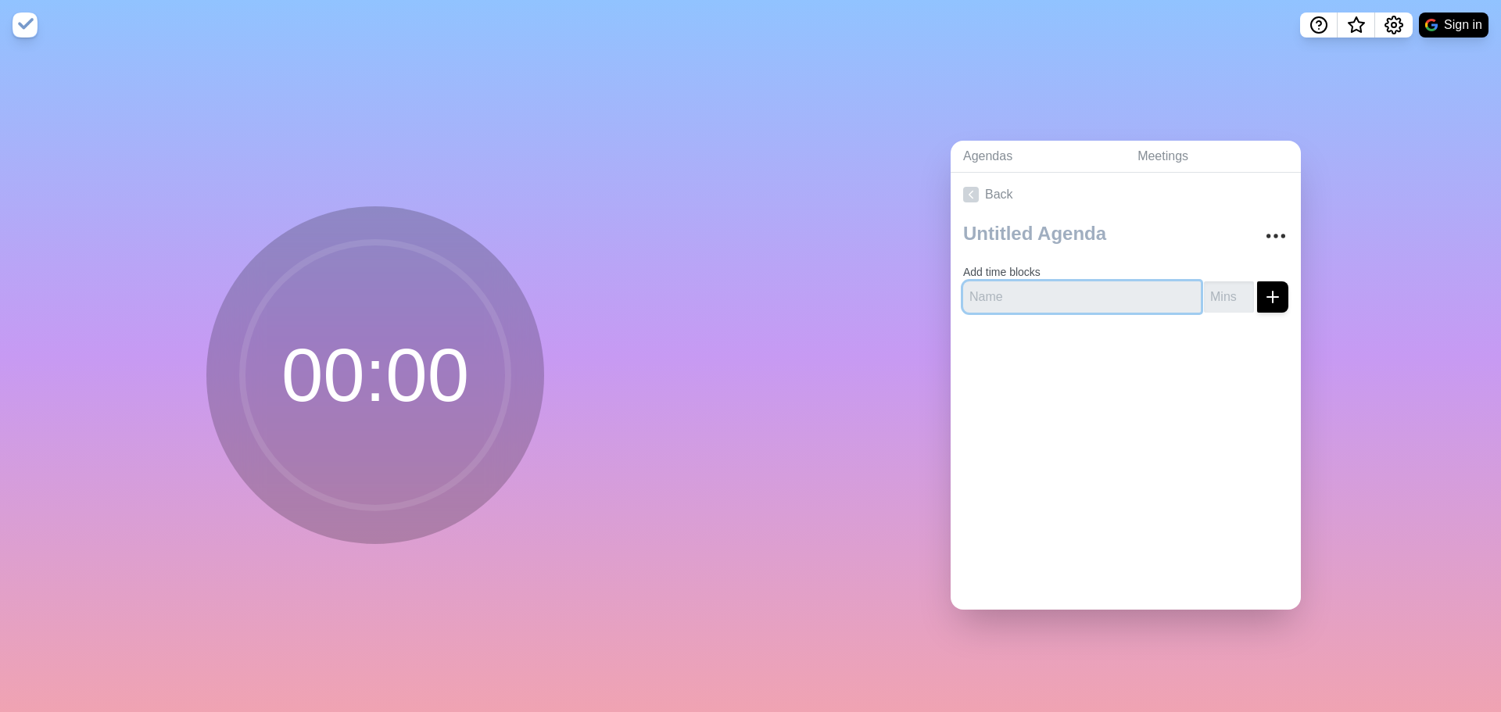
click at [1056, 301] on input "text" at bounding box center [1082, 296] width 238 height 31
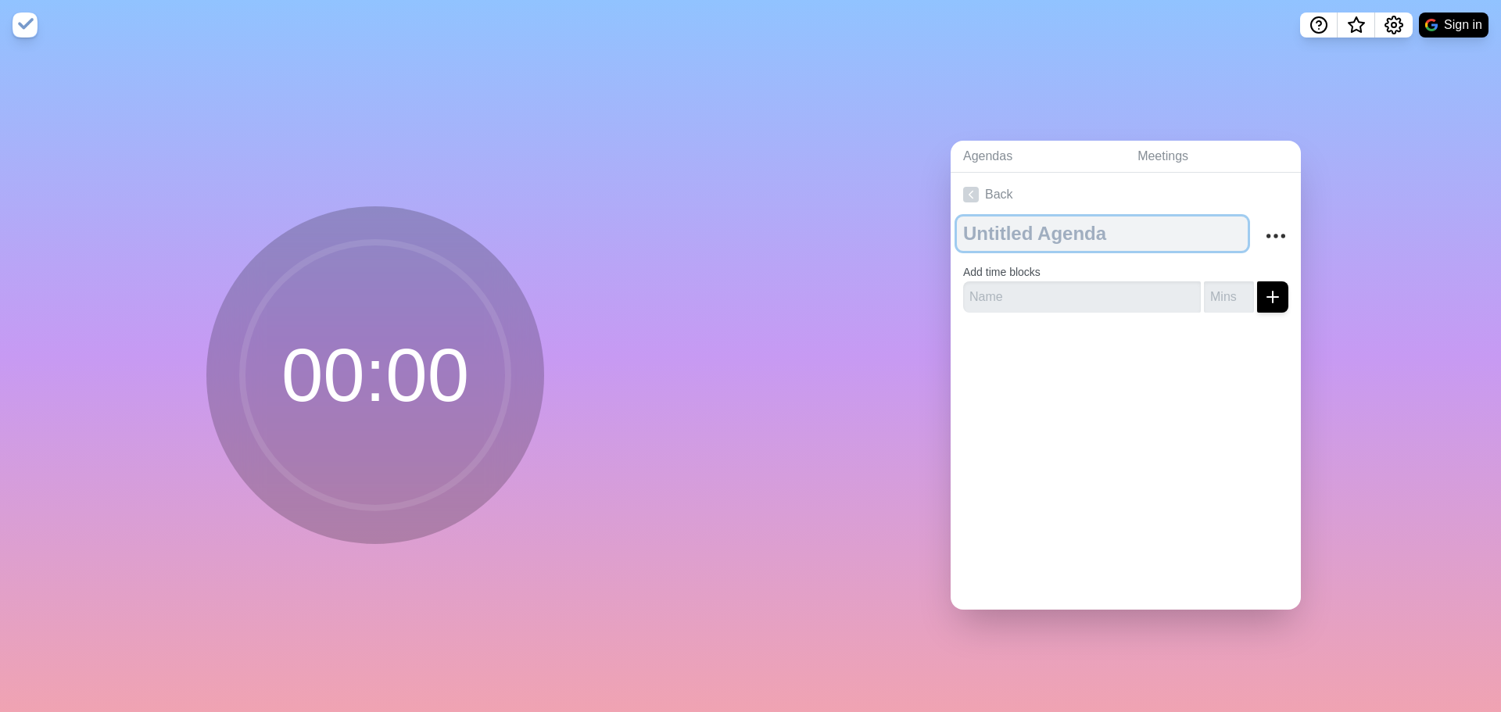
click at [1053, 220] on textarea at bounding box center [1102, 234] width 291 height 34
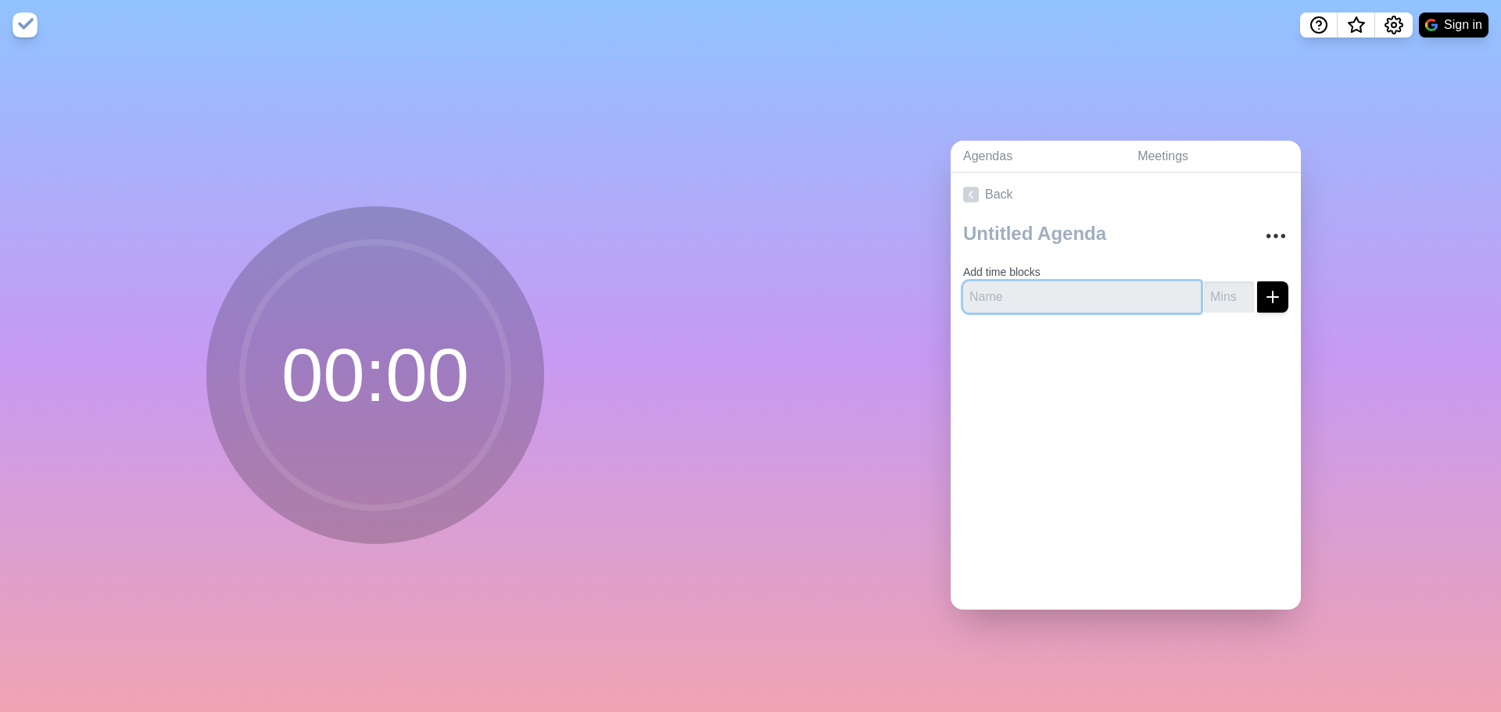
click at [1076, 291] on input "text" at bounding box center [1082, 296] width 238 height 31
type input "Agenda"
click at [1264, 292] on icon "submit" at bounding box center [1272, 297] width 19 height 19
type input "1"
click at [1224, 285] on input "1" at bounding box center [1229, 296] width 50 height 31
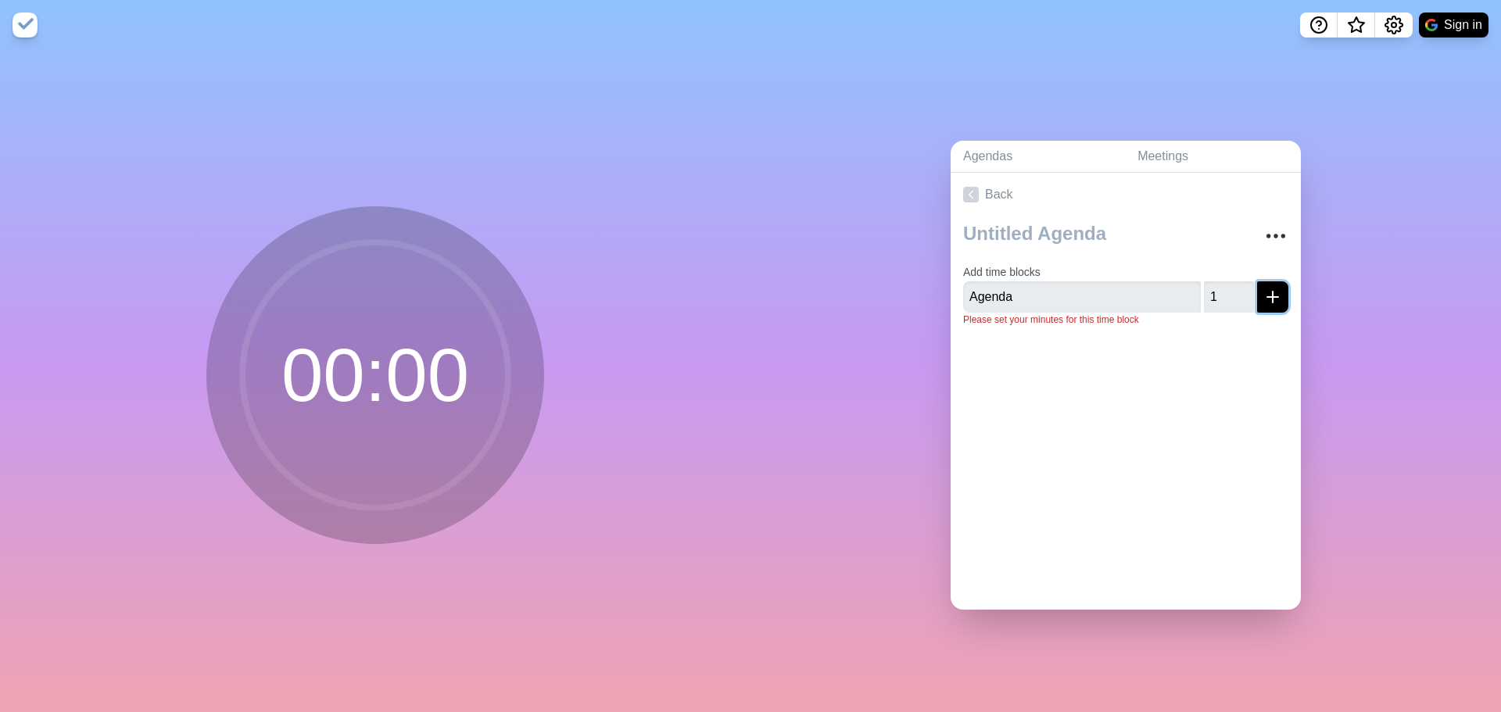
click at [1263, 288] on icon "submit" at bounding box center [1272, 297] width 19 height 19
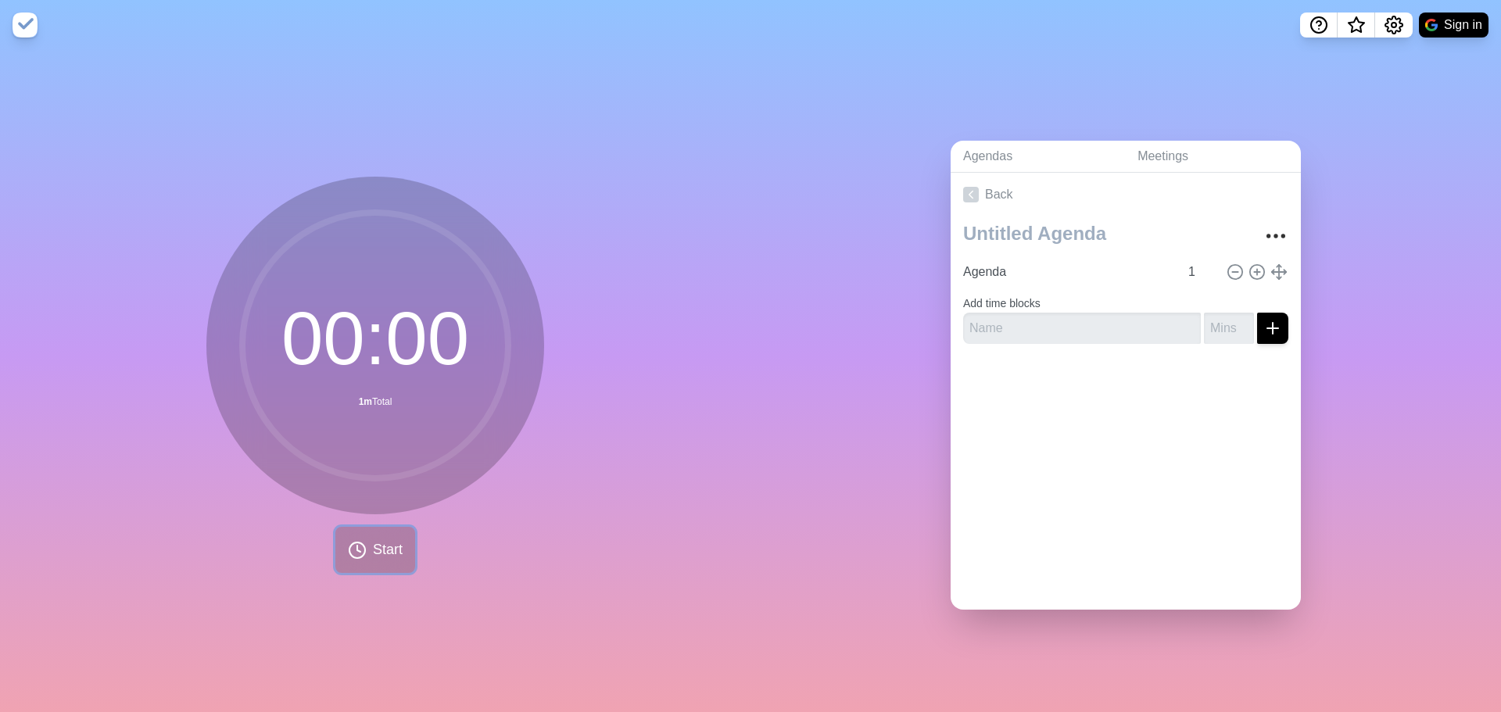
click at [350, 549] on icon at bounding box center [357, 550] width 19 height 19
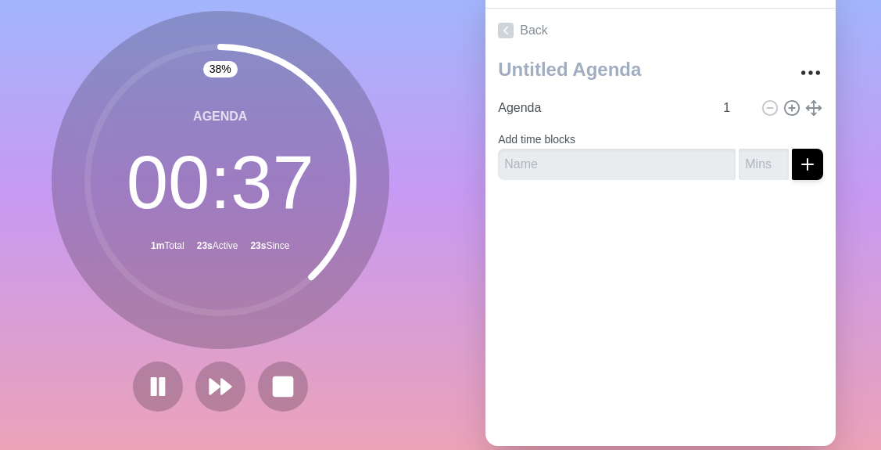
scroll to position [131, 0]
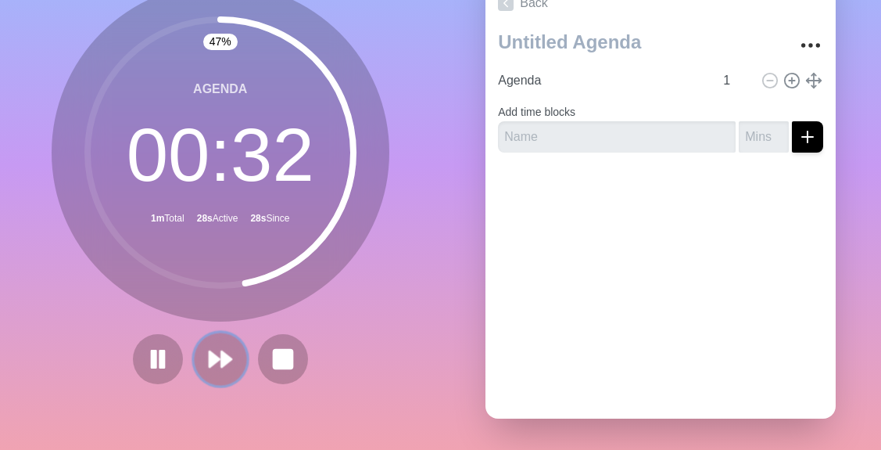
click at [223, 346] on icon at bounding box center [220, 359] width 27 height 27
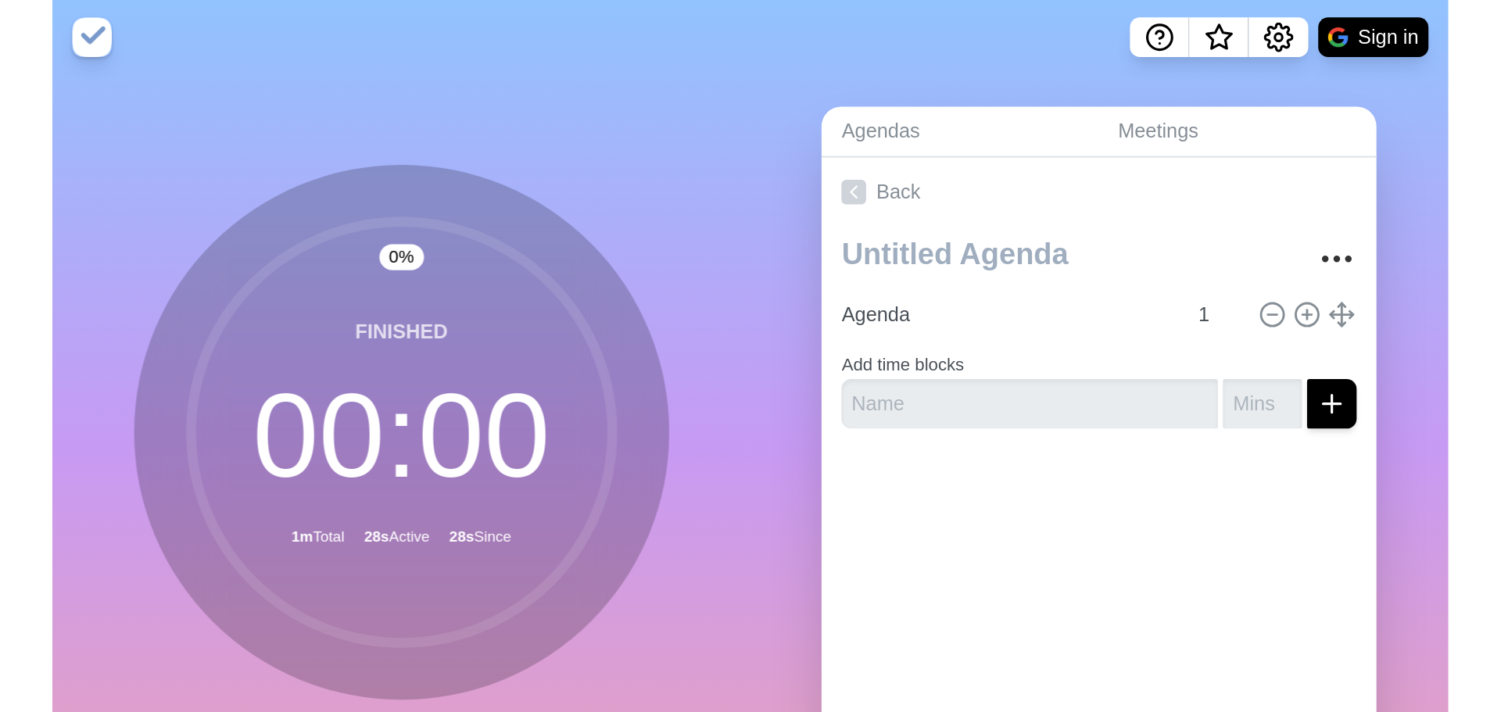
scroll to position [0, 0]
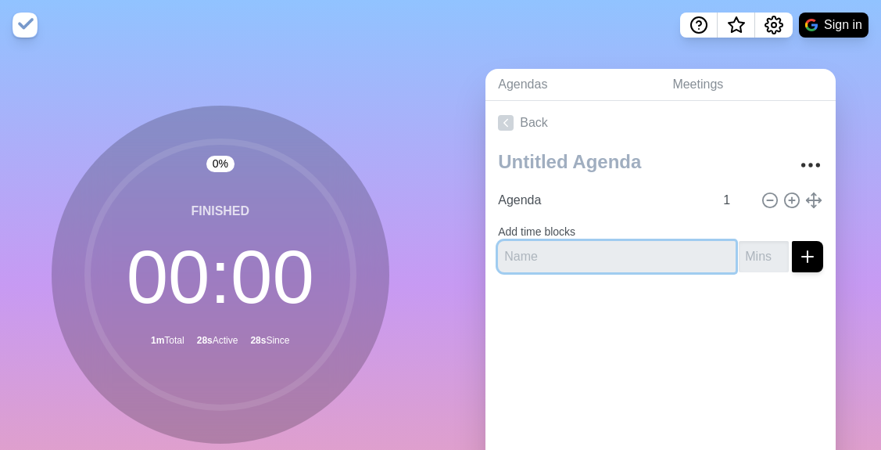
click at [560, 250] on input "text" at bounding box center [617, 256] width 238 height 31
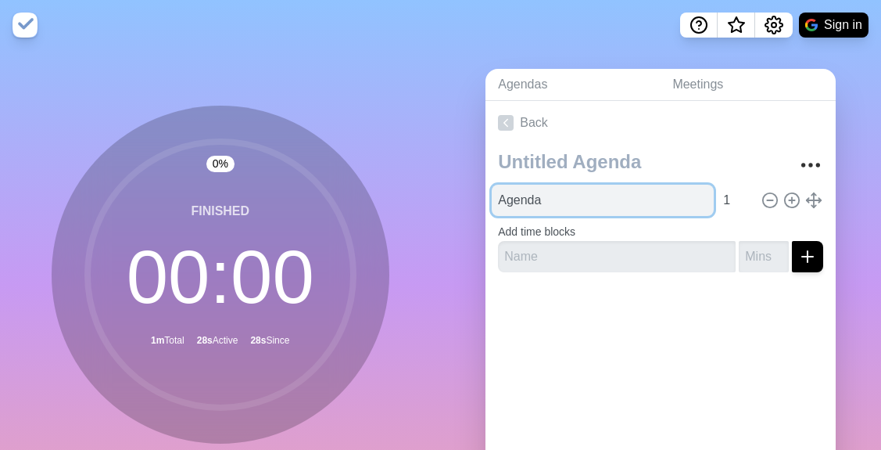
click at [578, 198] on input "Agenda" at bounding box center [603, 200] width 222 height 31
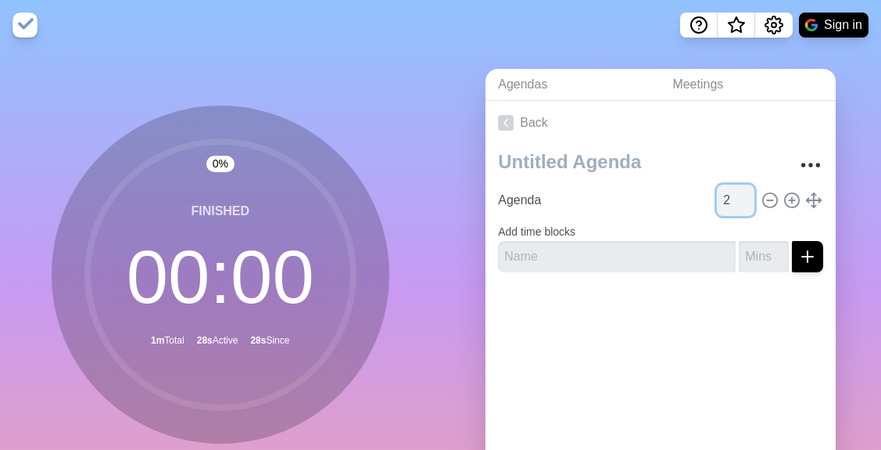
type input "2"
click at [729, 195] on input "2" at bounding box center [736, 200] width 38 height 31
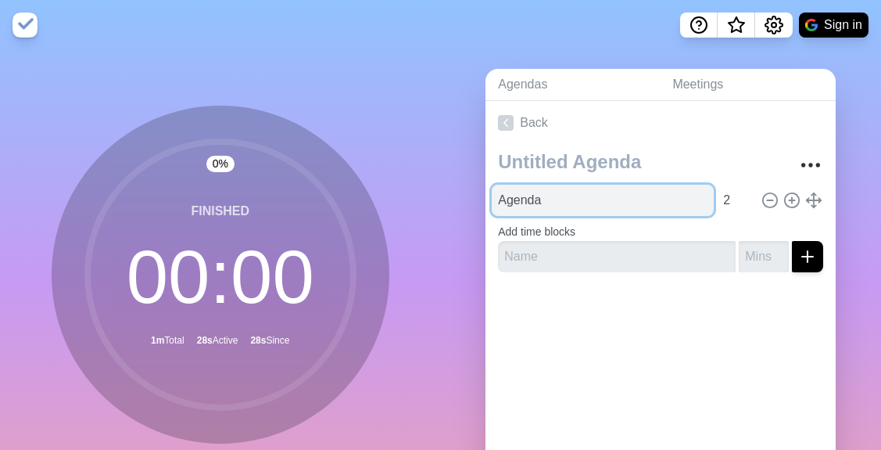
click at [594, 205] on input "Agenda" at bounding box center [603, 200] width 222 height 31
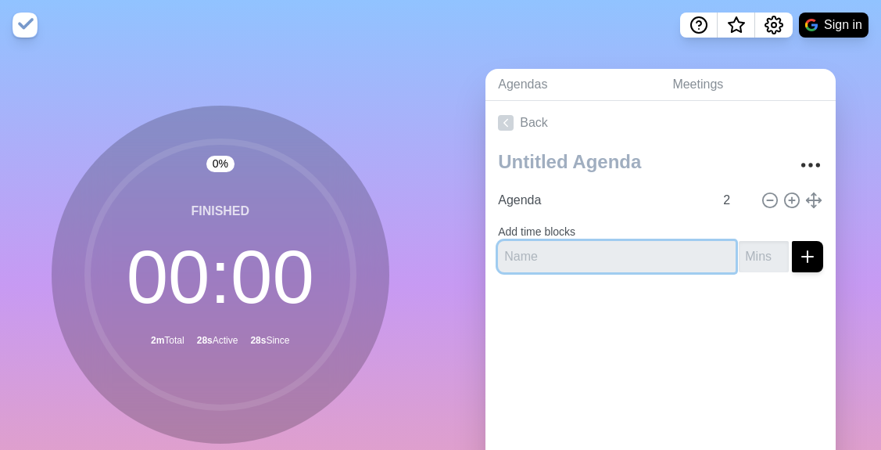
click at [540, 257] on input "text" at bounding box center [617, 256] width 238 height 31
type input "Updates"
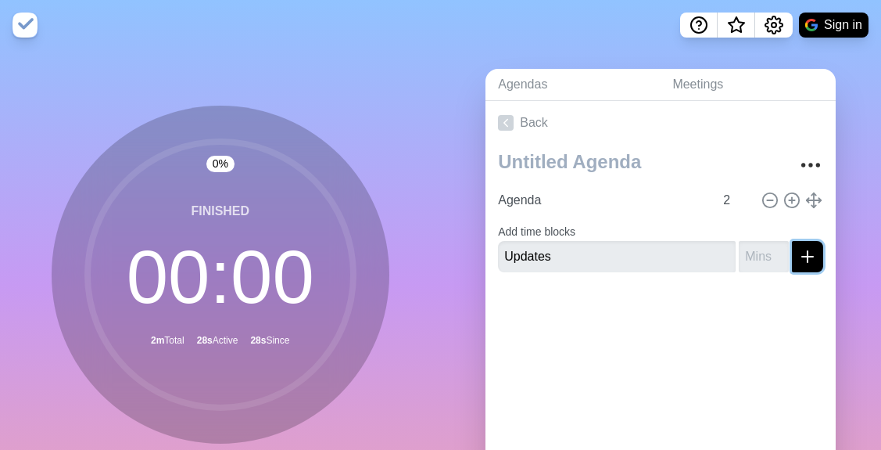
click at [798, 253] on icon "submit" at bounding box center [807, 256] width 19 height 19
type input "1"
click at [762, 250] on input "1" at bounding box center [764, 256] width 50 height 31
click at [798, 251] on icon "submit" at bounding box center [807, 256] width 19 height 19
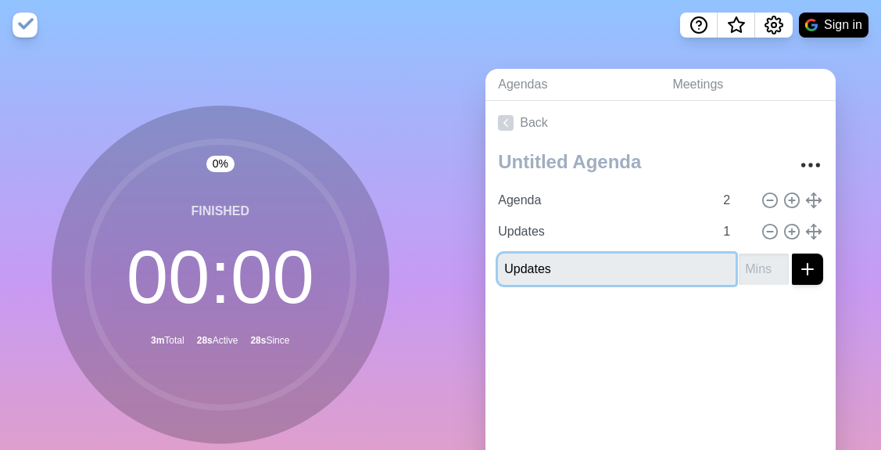
type input "Updates"
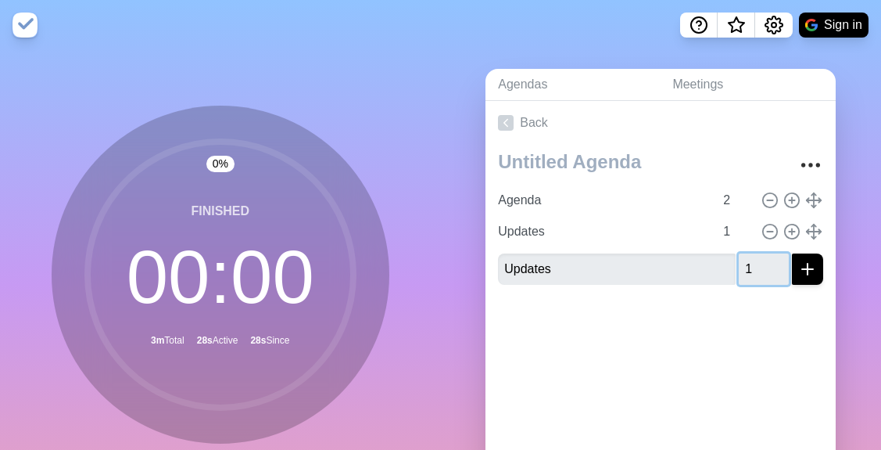
type input "1"
click at [758, 262] on input "1" at bounding box center [764, 268] width 50 height 31
click at [798, 263] on icon "submit" at bounding box center [807, 269] width 19 height 19
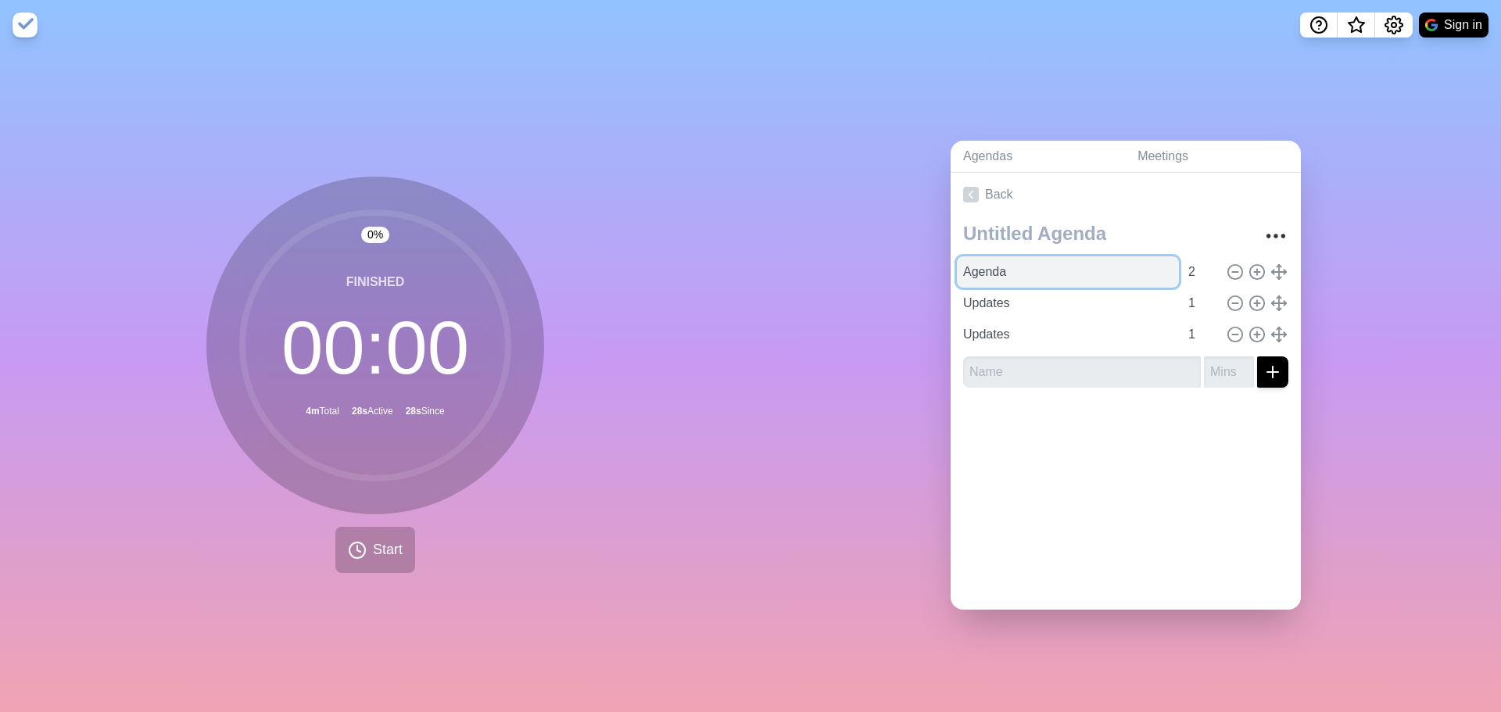
click at [1033, 268] on input "Agenda" at bounding box center [1068, 271] width 222 height 31
click at [1179, 152] on link "Meetings" at bounding box center [1213, 157] width 176 height 32
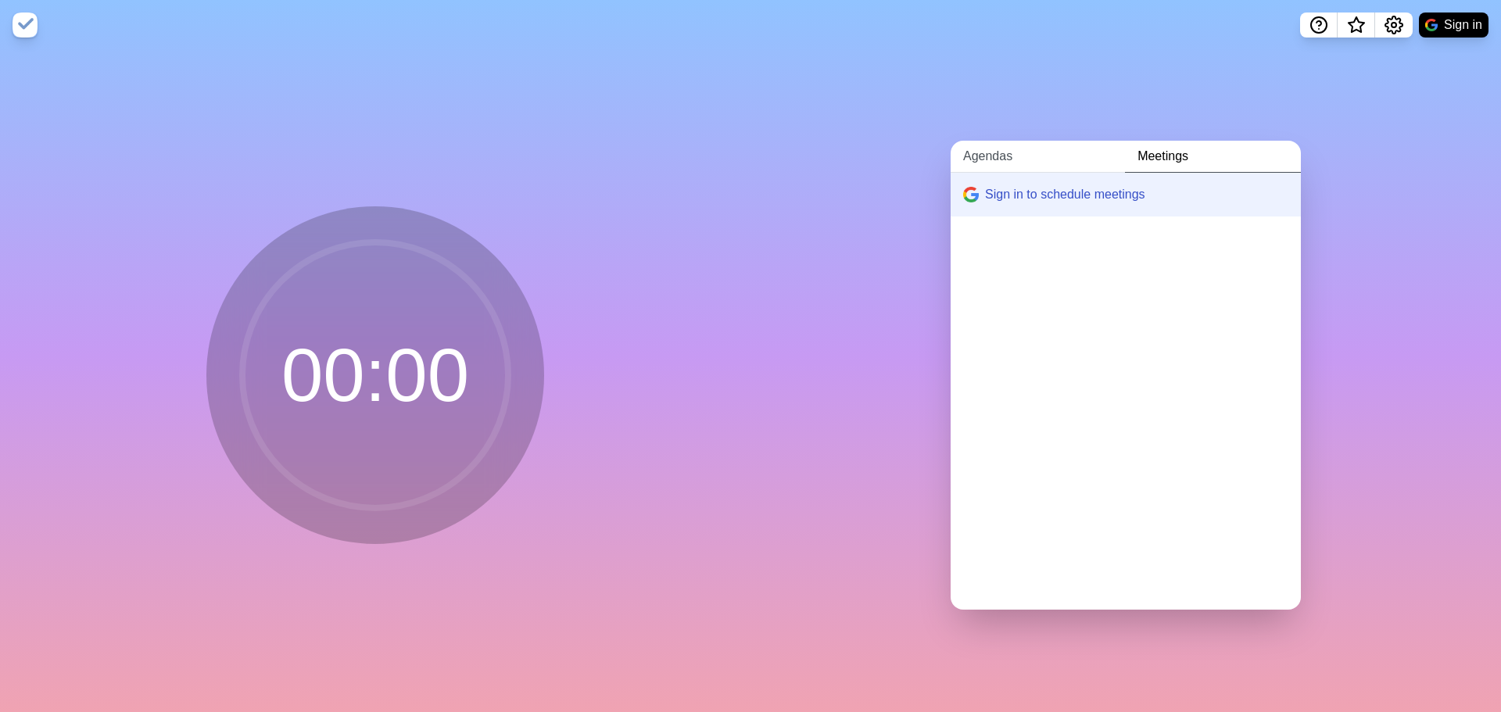
click at [991, 147] on link "Agendas" at bounding box center [1038, 157] width 174 height 32
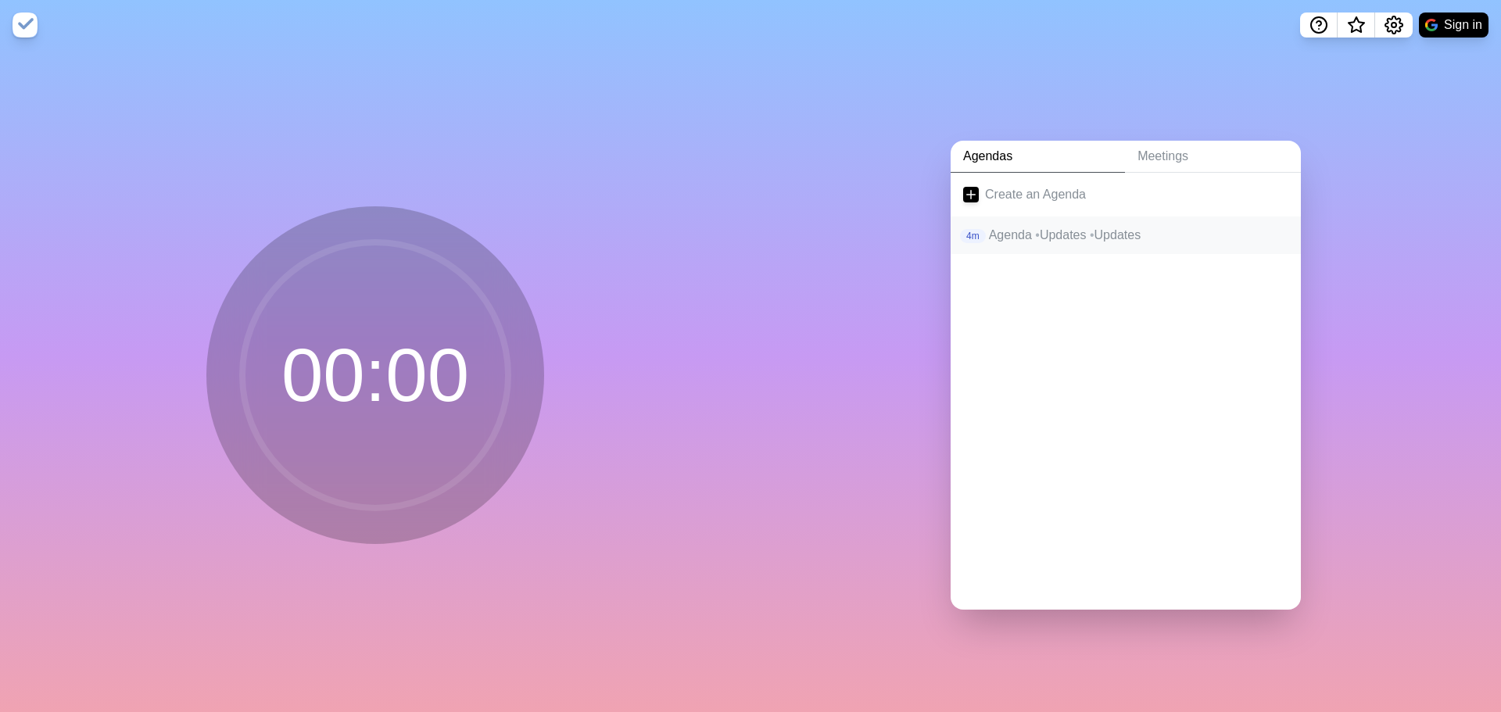
click at [983, 235] on div "4m Agenda • Updates • Updates" at bounding box center [1125, 235] width 325 height 19
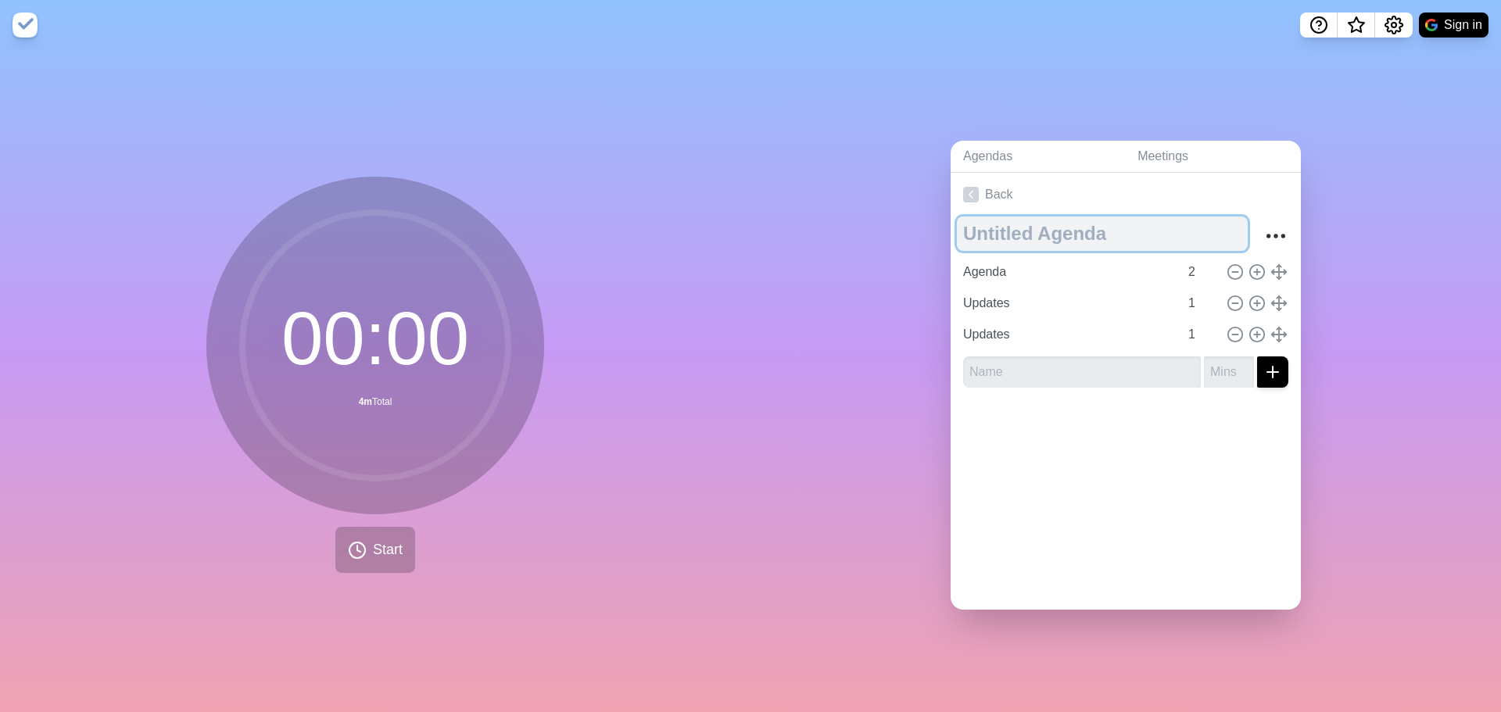
click at [1041, 224] on textarea at bounding box center [1102, 234] width 291 height 34
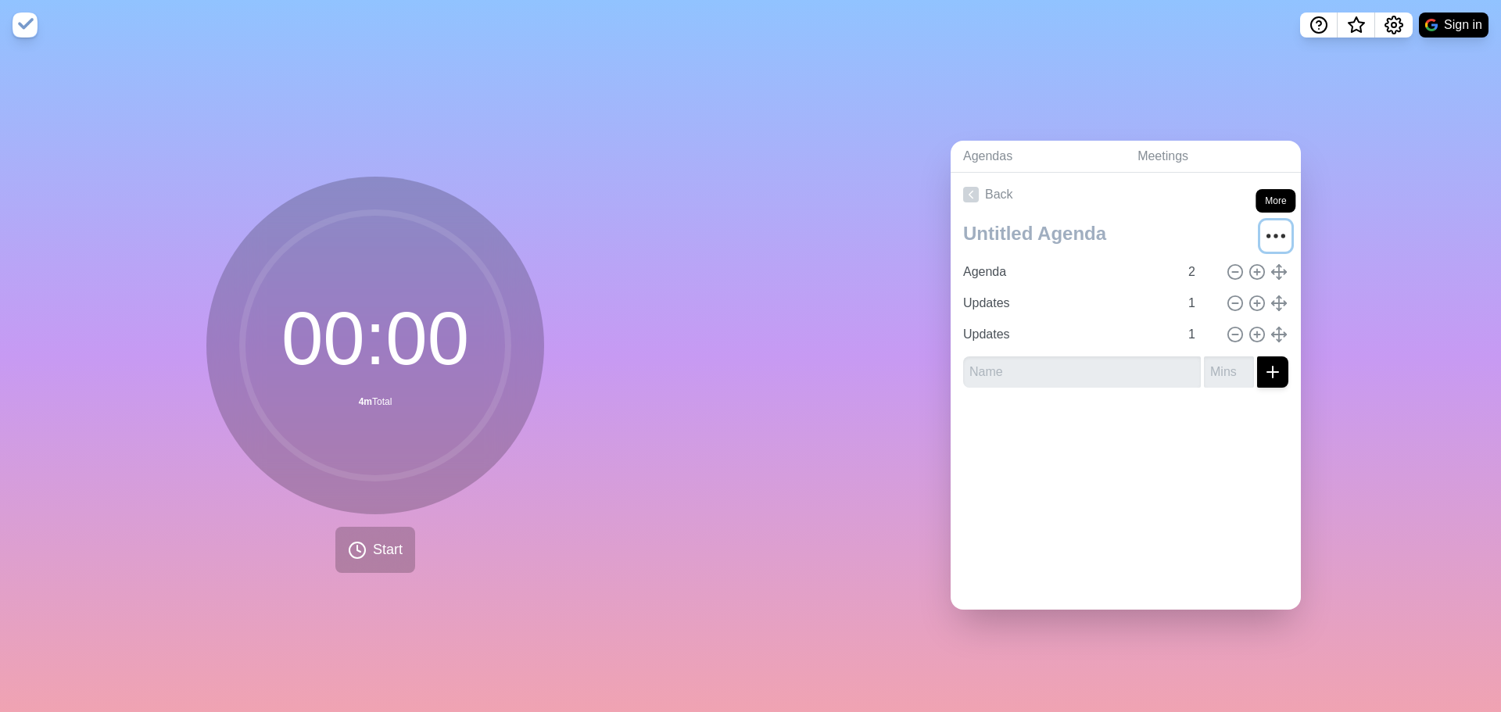
click at [1263, 228] on icon "More" at bounding box center [1275, 236] width 25 height 25
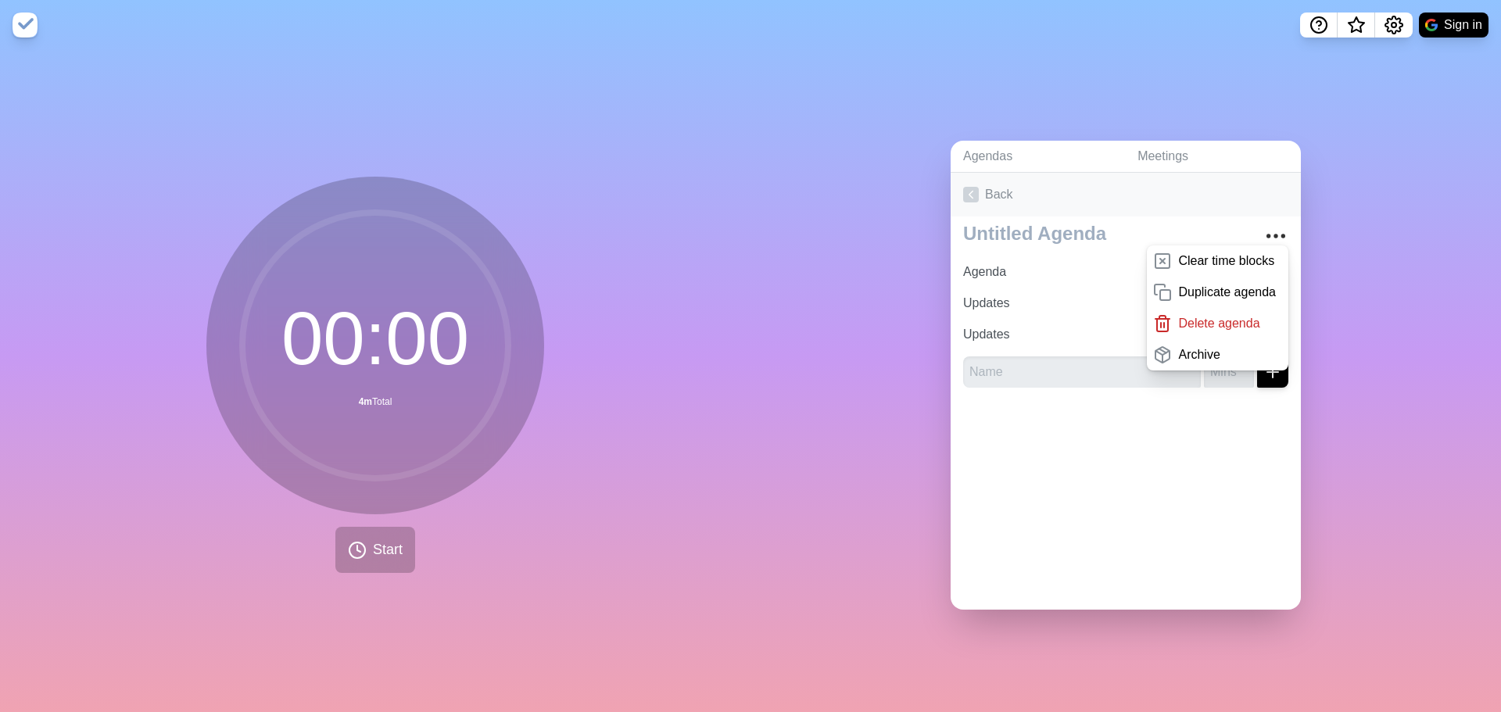
click at [987, 185] on link "Back" at bounding box center [1126, 195] width 350 height 44
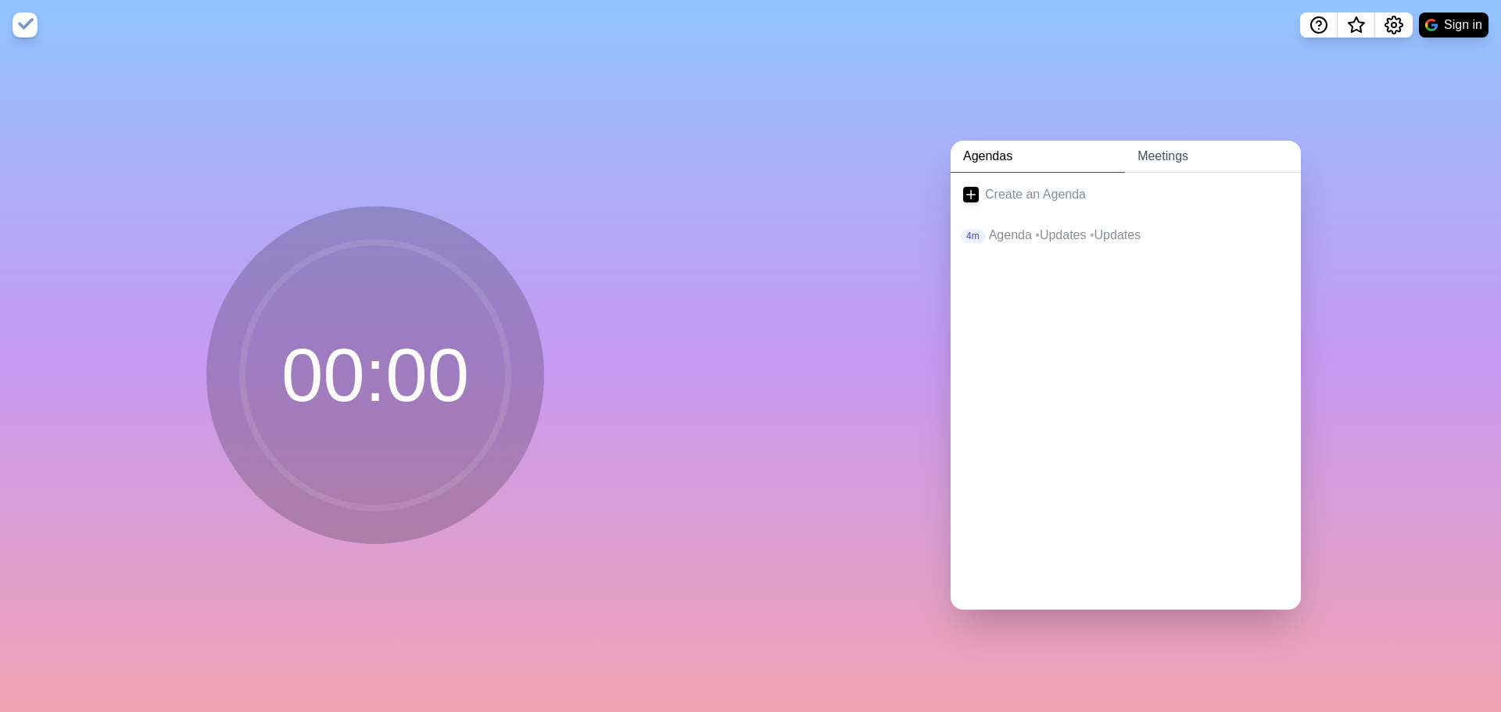
click at [1155, 150] on link "Meetings" at bounding box center [1213, 157] width 176 height 32
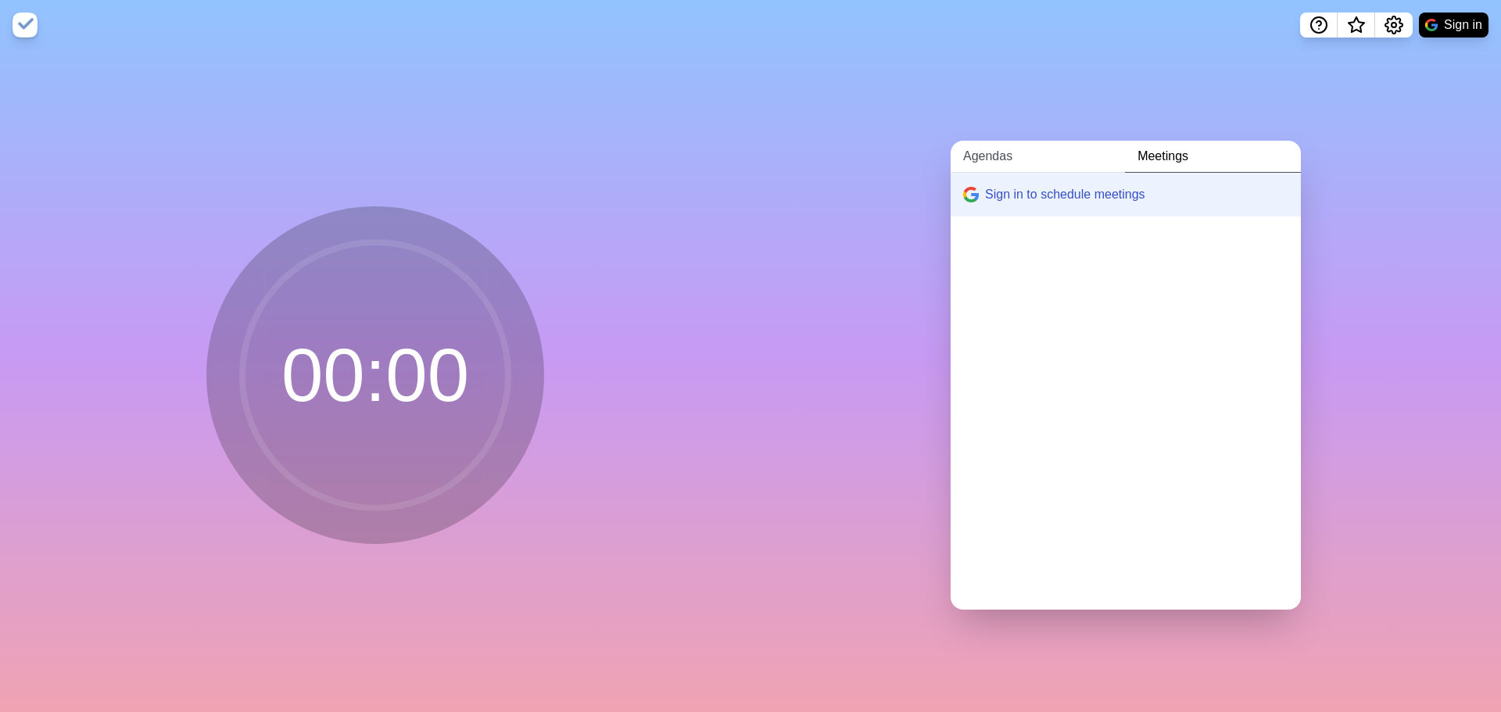
click at [1000, 155] on link "Agendas" at bounding box center [1038, 157] width 174 height 32
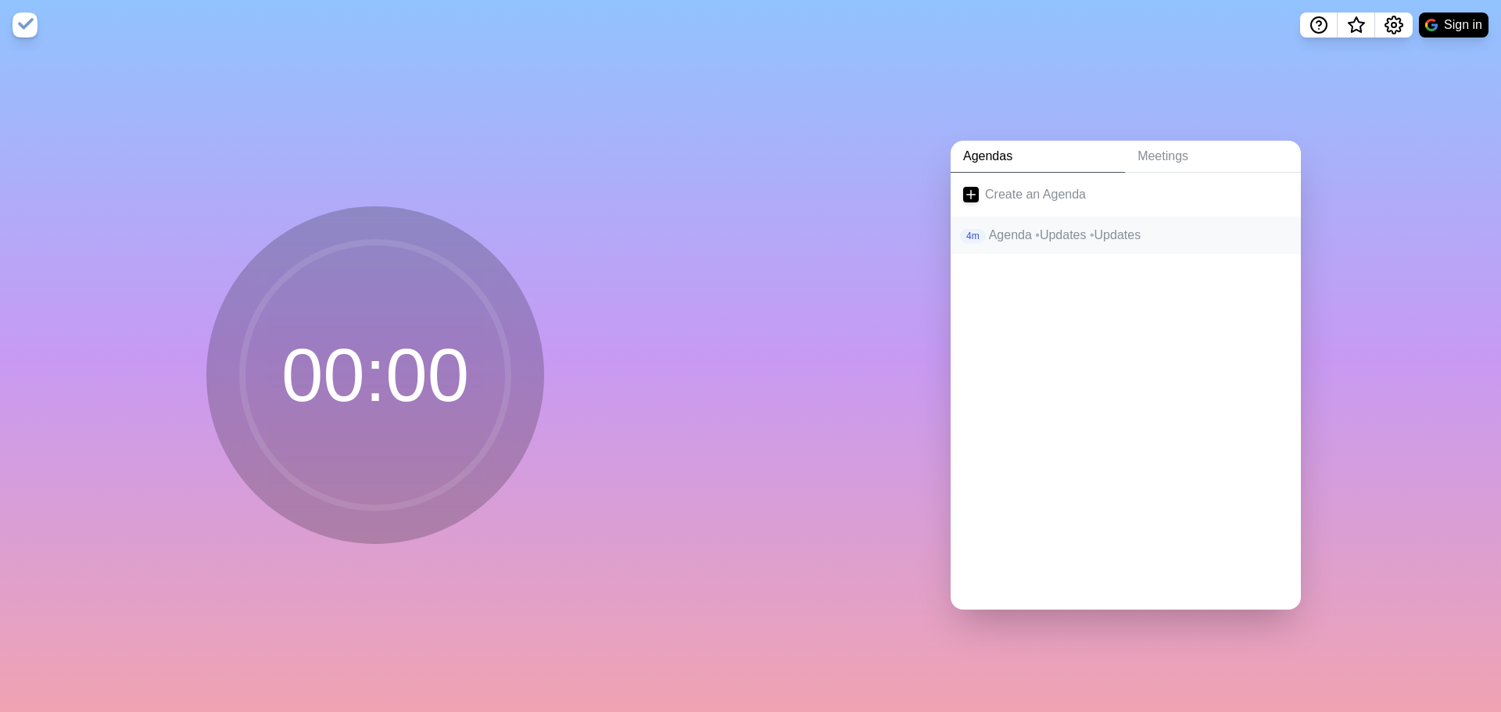
click at [1022, 226] on p "Agenda • Updates • Updates" at bounding box center [1138, 235] width 299 height 19
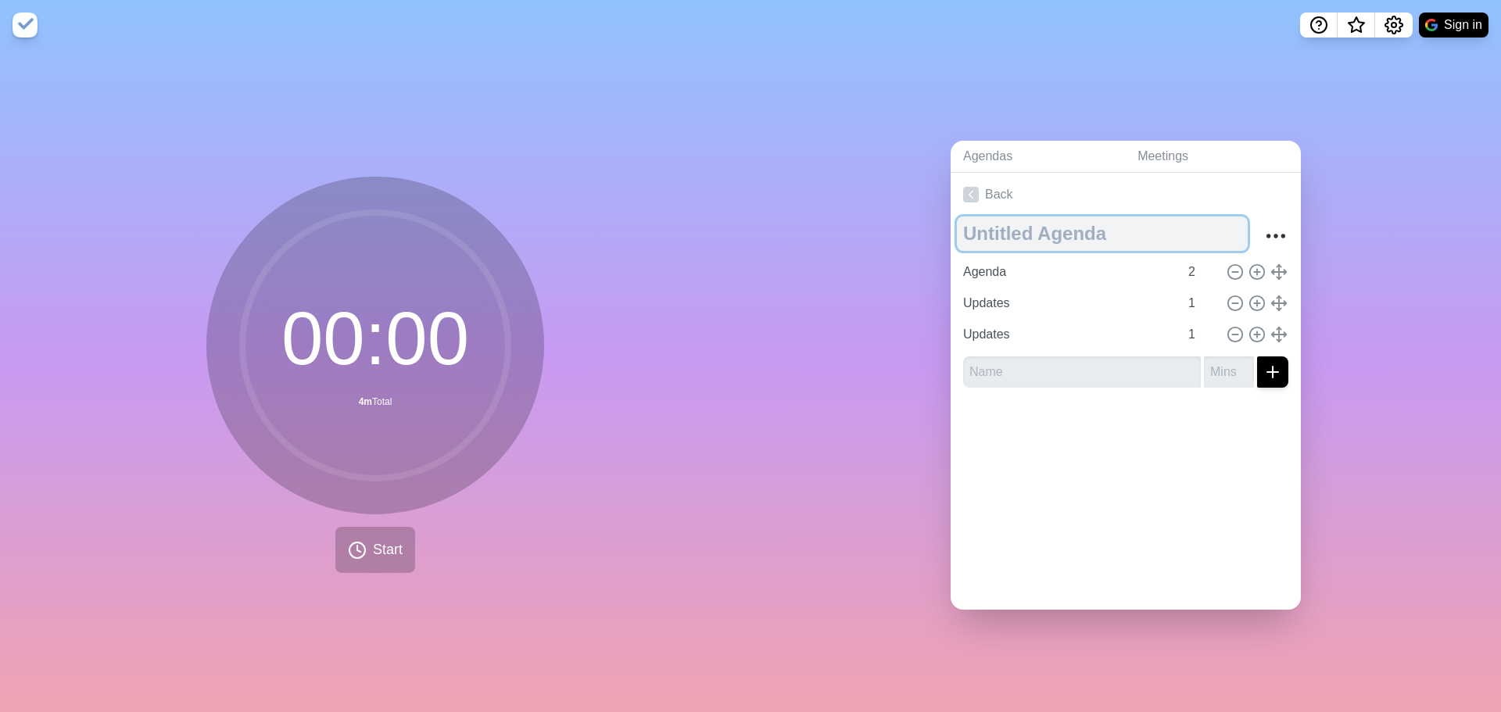
click at [1038, 227] on textarea at bounding box center [1102, 234] width 291 height 34
type textarea "BOIS All Hands"
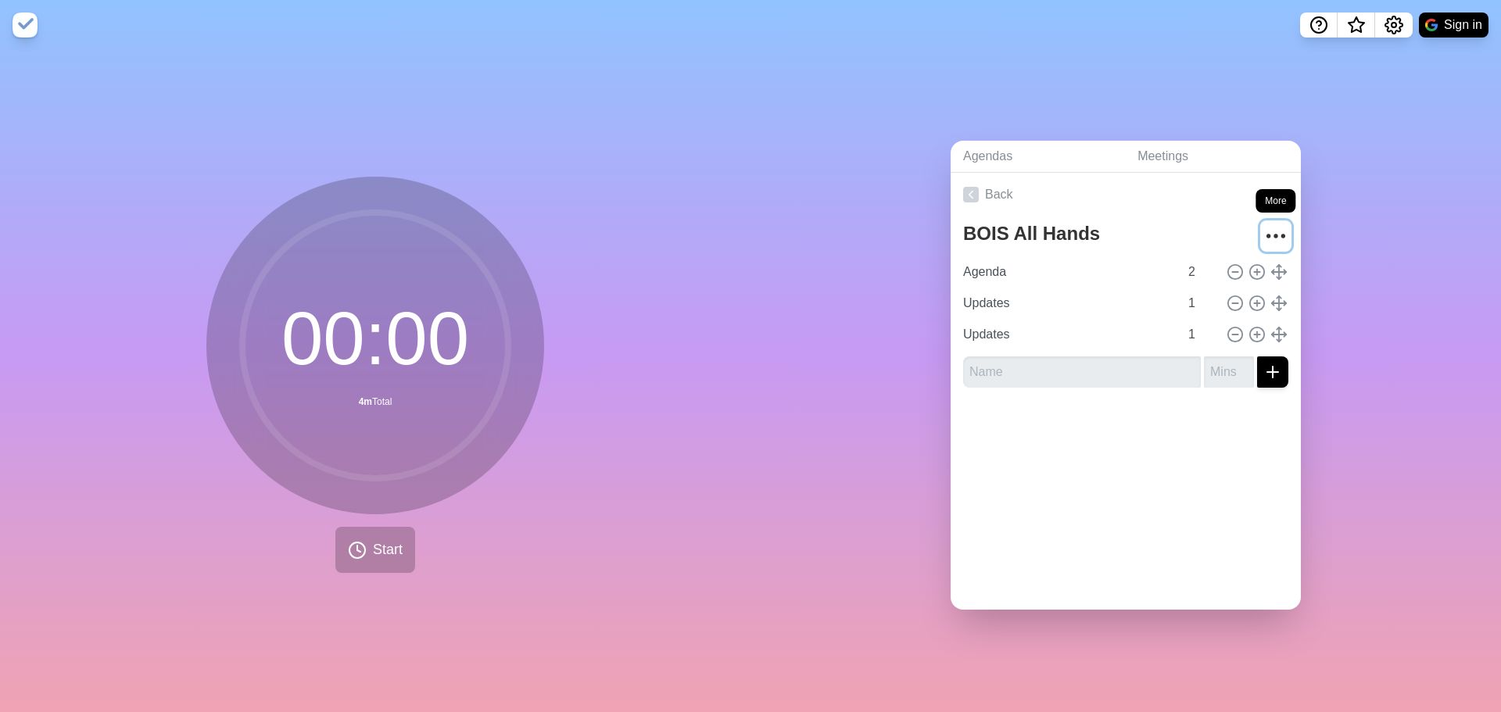
click at [1265, 225] on icon "More" at bounding box center [1275, 236] width 25 height 25
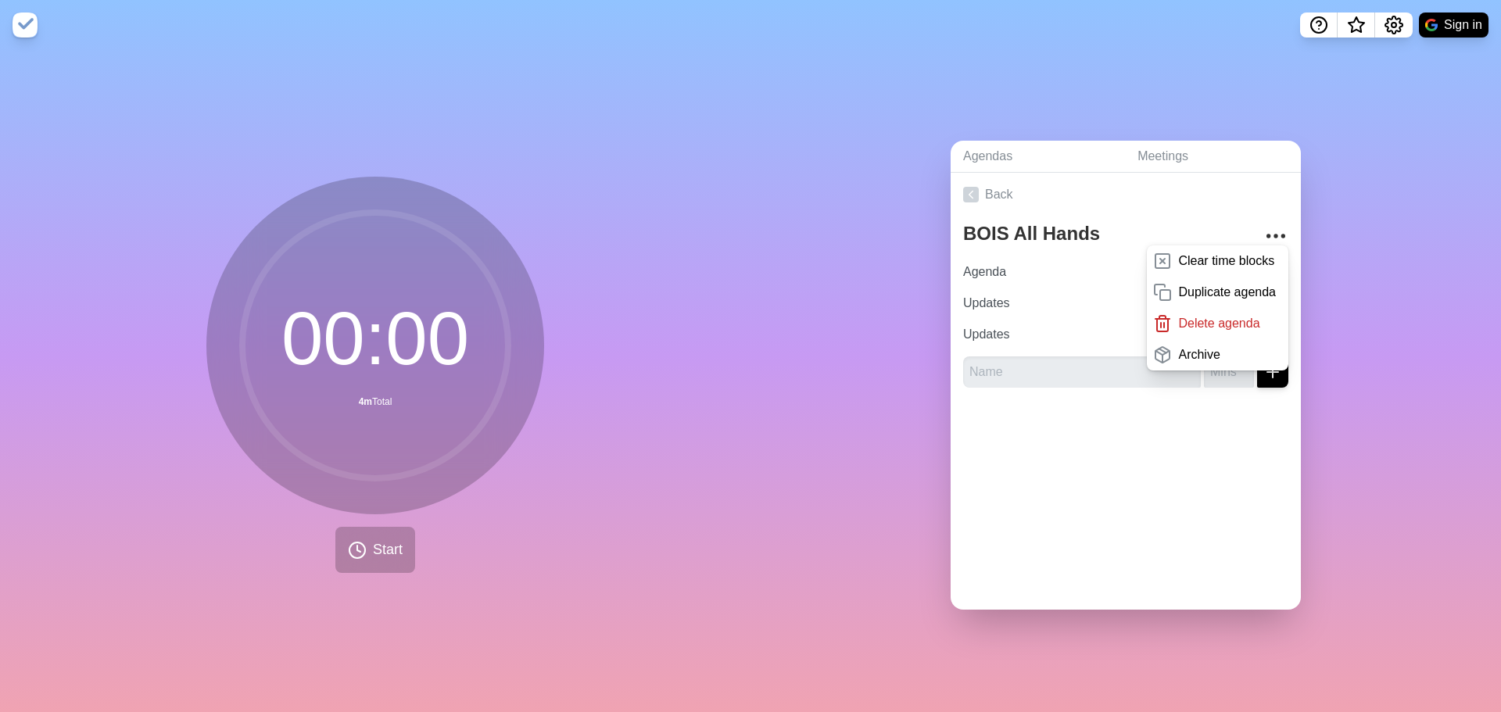
click at [1166, 453] on div at bounding box center [1126, 431] width 350 height 63
click at [1087, 468] on div "Back BOIS All Hands Clear time blocks Duplicate agenda Delete agenda Archive Ag…" at bounding box center [1126, 391] width 350 height 437
click at [1094, 428] on div at bounding box center [1126, 431] width 350 height 63
click at [1121, 189] on link "Back" at bounding box center [1126, 195] width 350 height 44
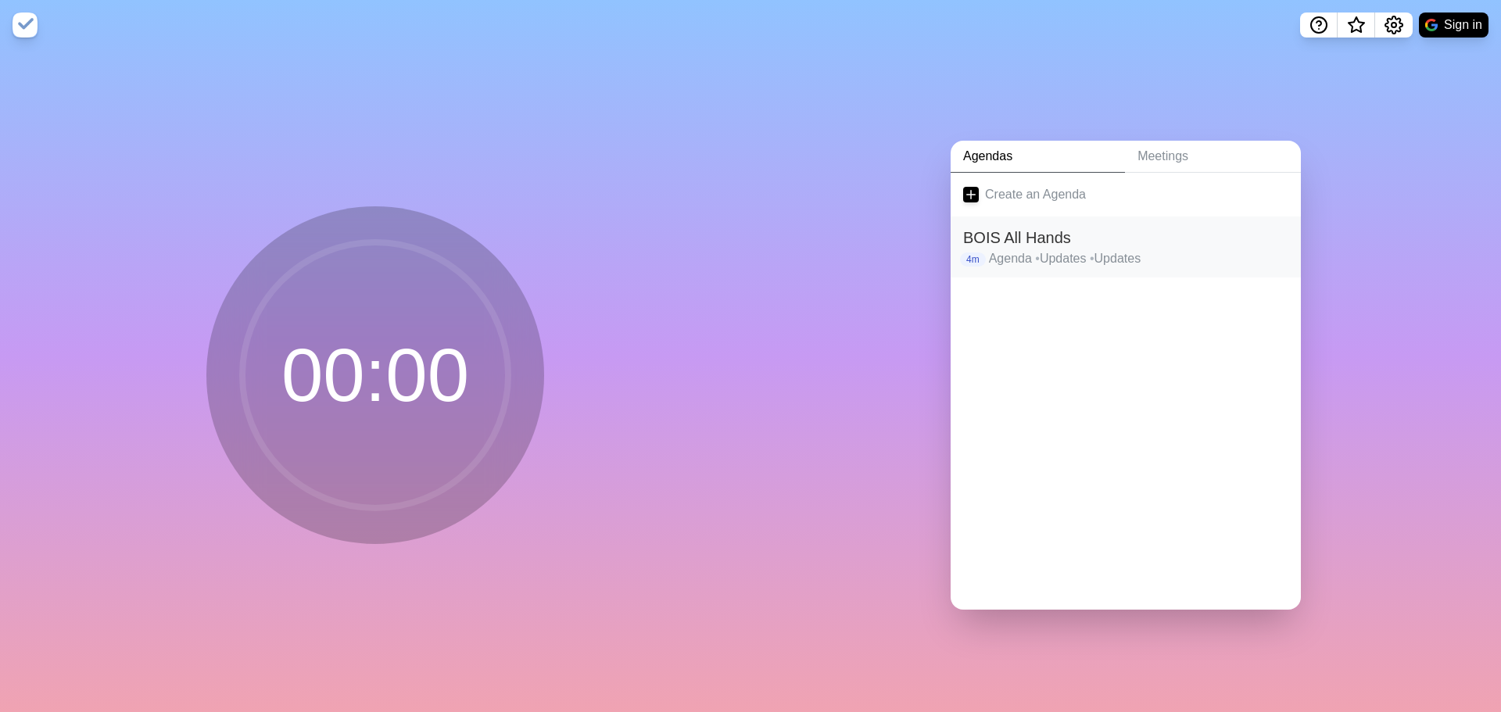
click at [1062, 237] on h2 "BOIS All Hands" at bounding box center [1125, 237] width 325 height 23
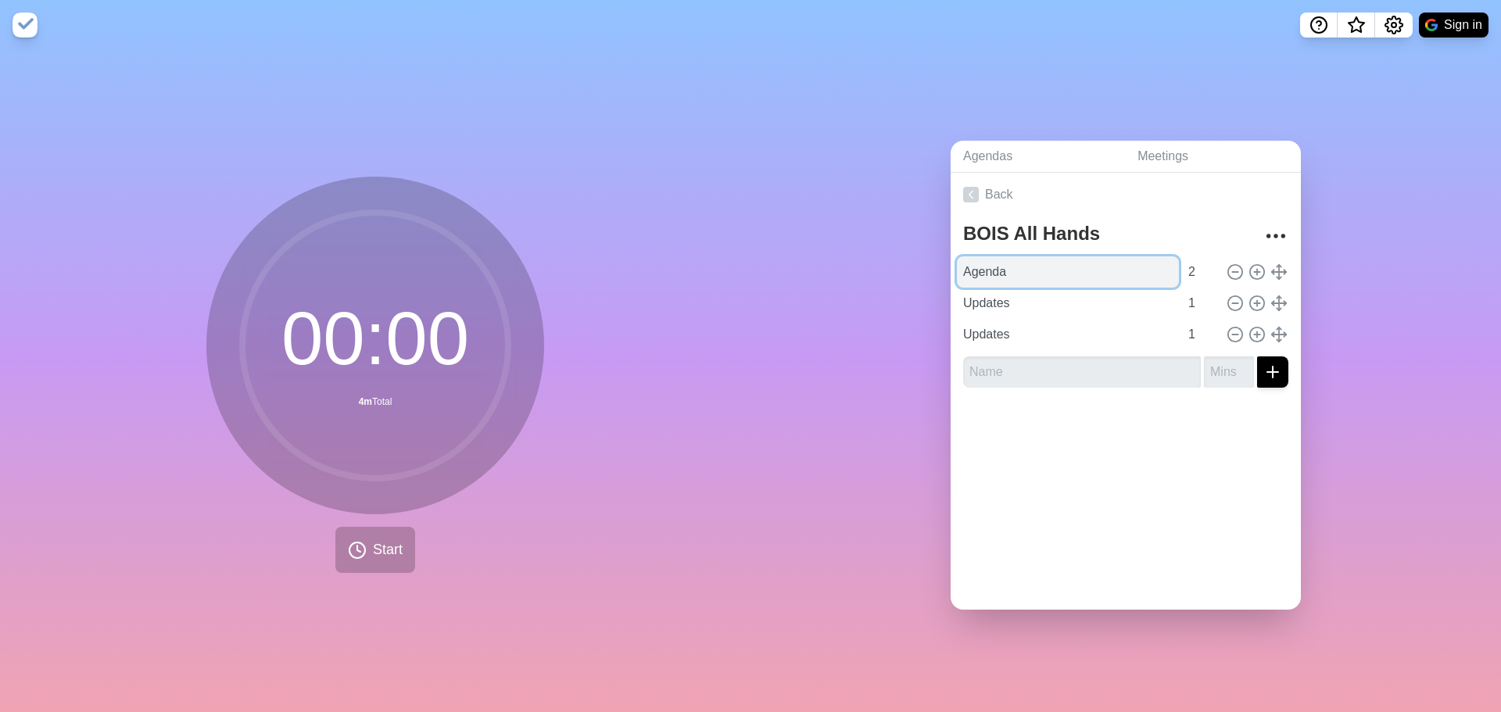
click at [994, 274] on input "Agenda" at bounding box center [1068, 271] width 222 height 31
click at [1270, 263] on icon at bounding box center [1278, 271] width 17 height 17
